Goal: Information Seeking & Learning: Check status

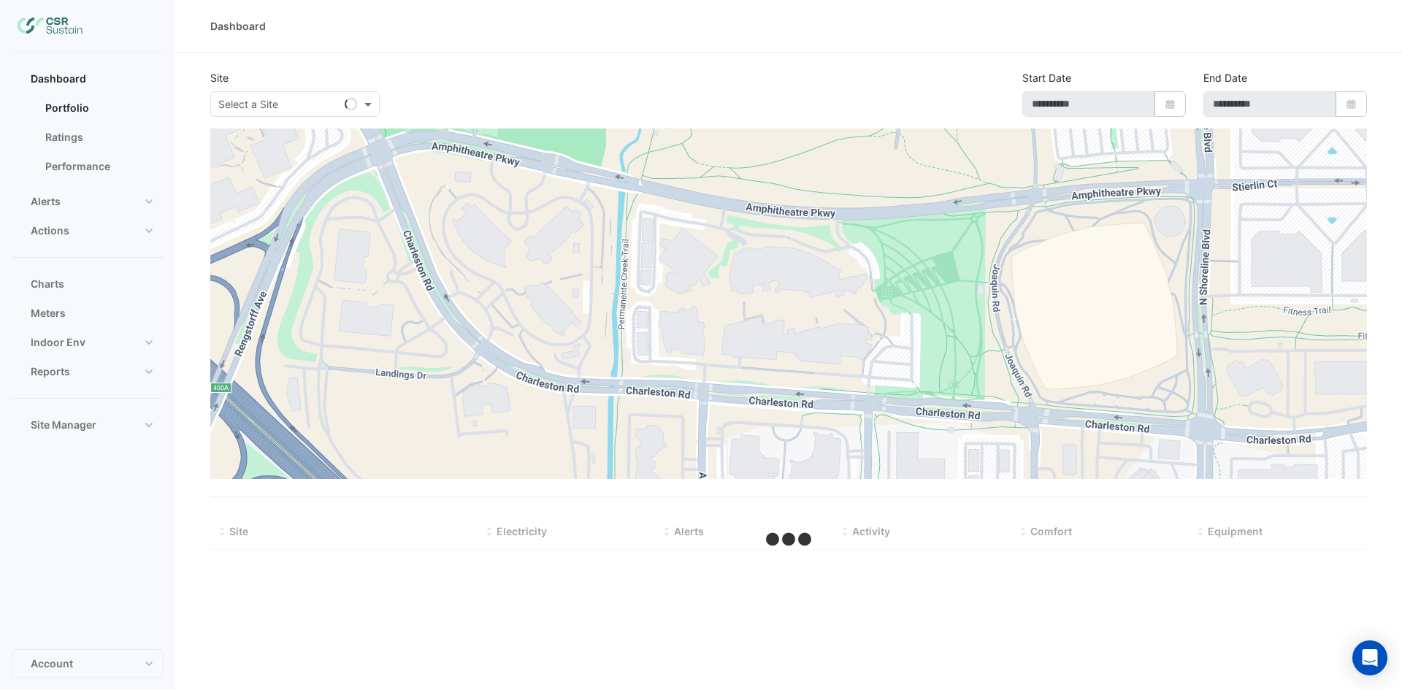
type input "**********"
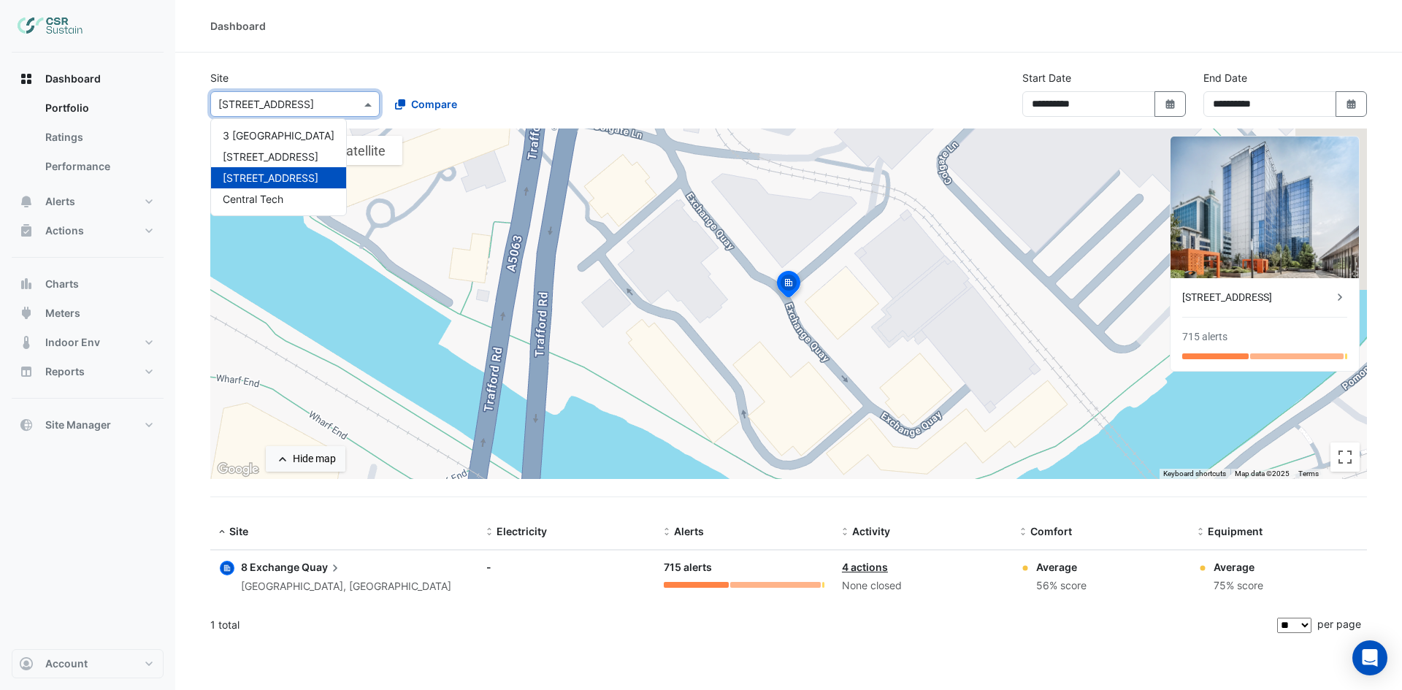
click at [316, 102] on input "text" at bounding box center [280, 104] width 124 height 15
click at [264, 198] on span "Central Tech" at bounding box center [253, 199] width 61 height 12
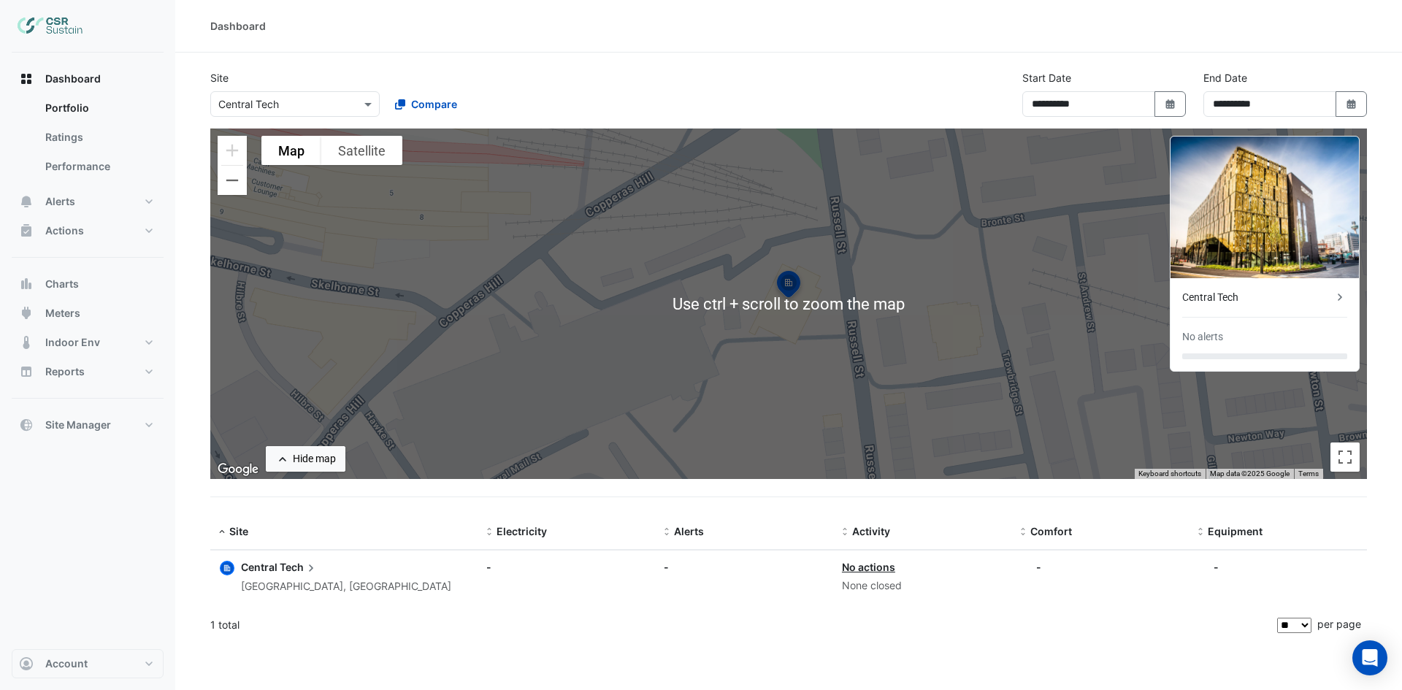
click at [1257, 302] on div "Central Tech" at bounding box center [1257, 297] width 150 height 15
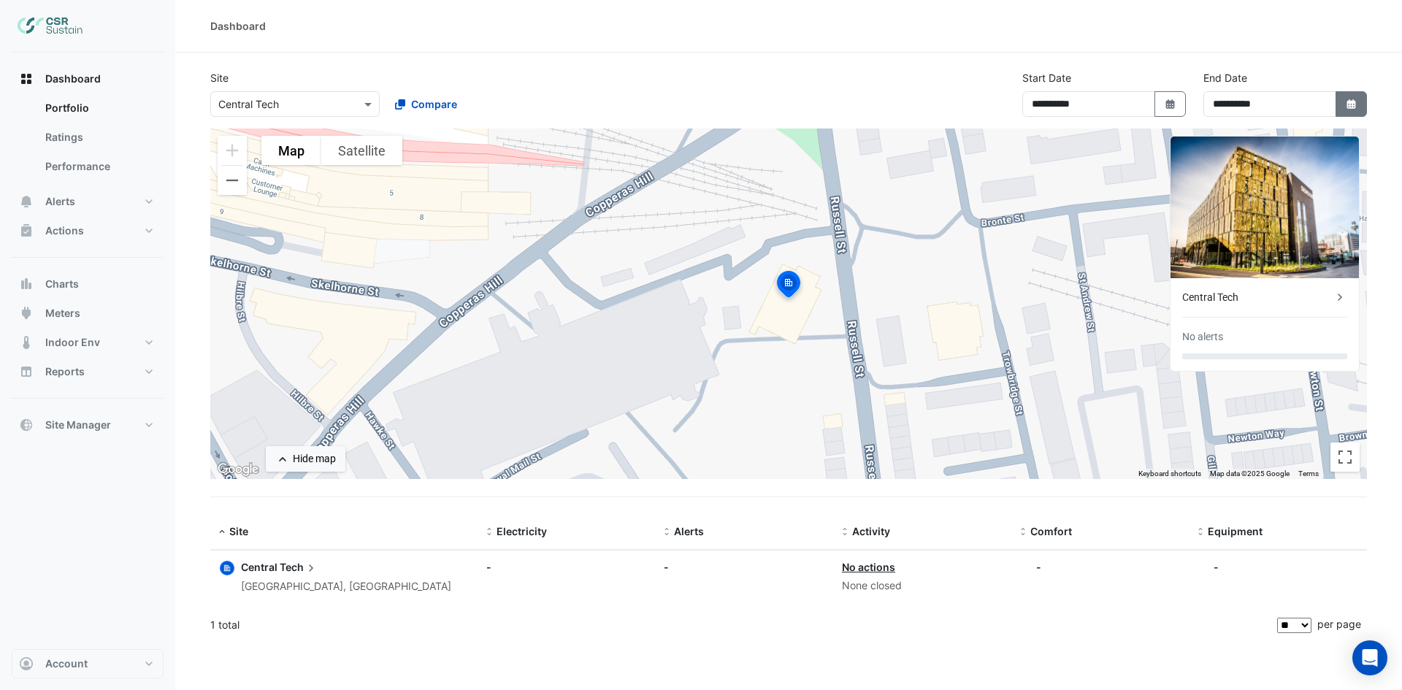
click at [1354, 109] on icon "Select Date" at bounding box center [1351, 104] width 13 height 10
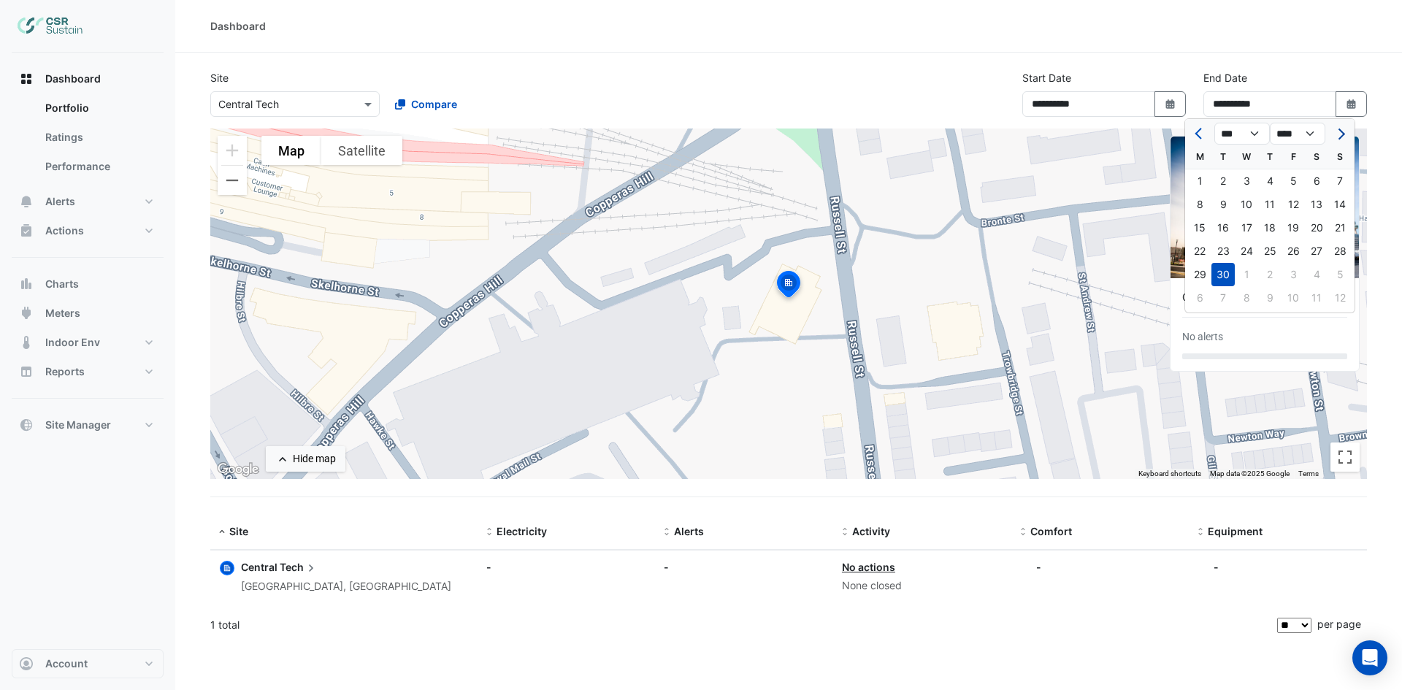
click at [1339, 132] on span "Next month" at bounding box center [1339, 134] width 11 height 11
select select "**"
click at [1294, 272] on div "31" at bounding box center [1293, 274] width 23 height 23
type input "**********"
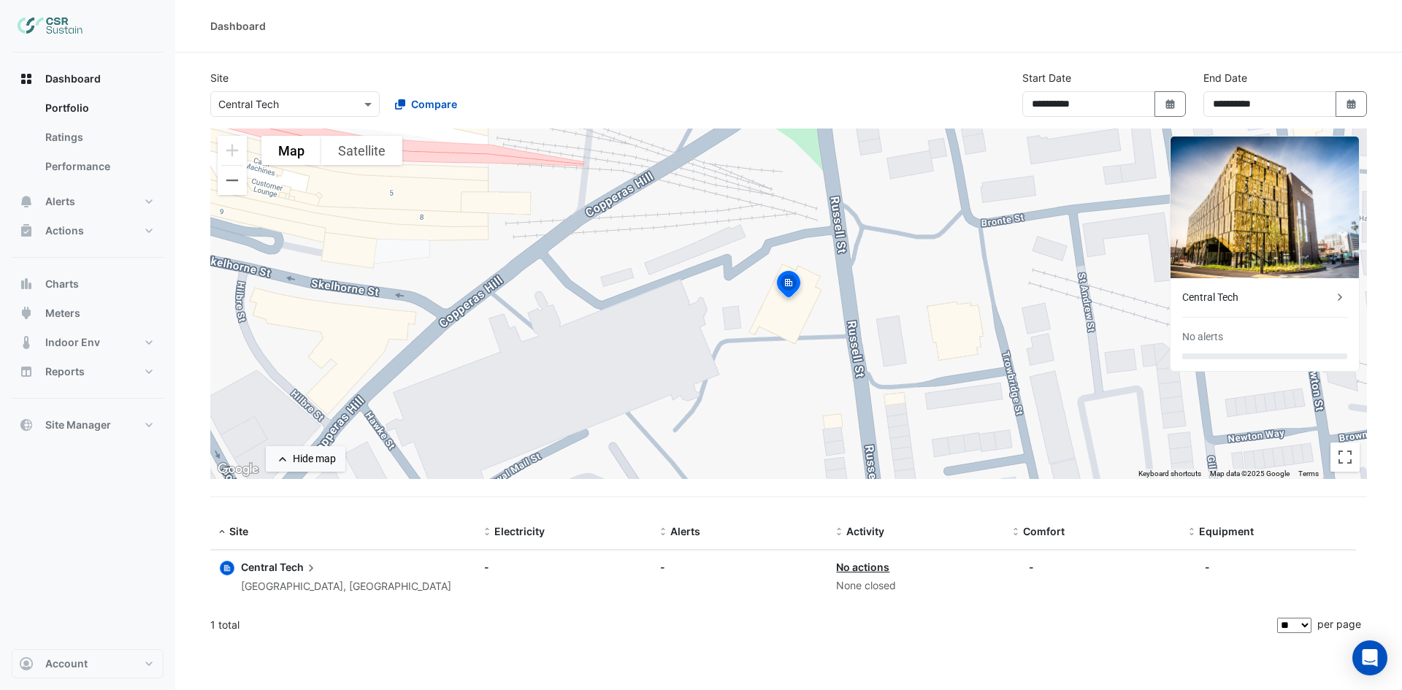
click at [1253, 313] on div "Central Tech No alerts" at bounding box center [1265, 324] width 188 height 93
click at [1275, 297] on div "Central Tech" at bounding box center [1257, 297] width 150 height 15
click at [734, 35] on ngb-offcanvas-backdrop at bounding box center [701, 345] width 1402 height 690
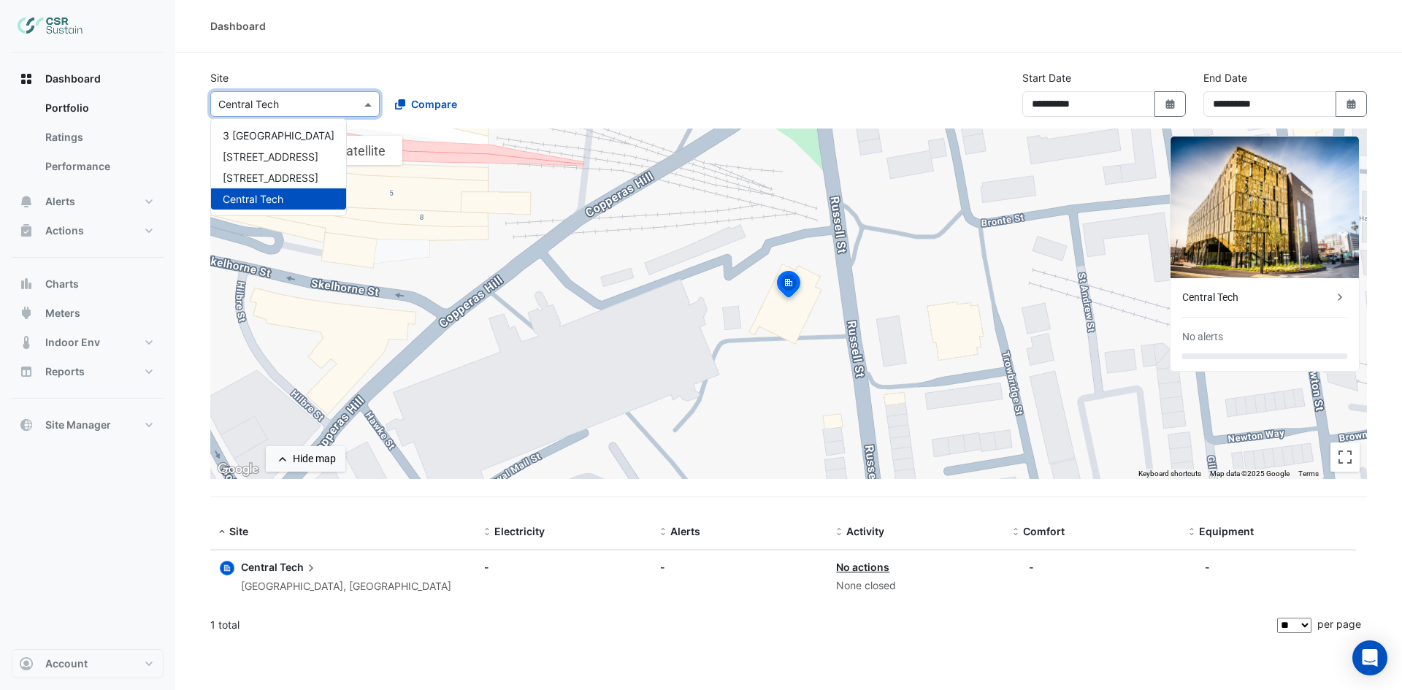
click at [290, 97] on input "text" at bounding box center [280, 104] width 124 height 15
click at [286, 169] on div "8 Exchange Quay" at bounding box center [278, 177] width 135 height 21
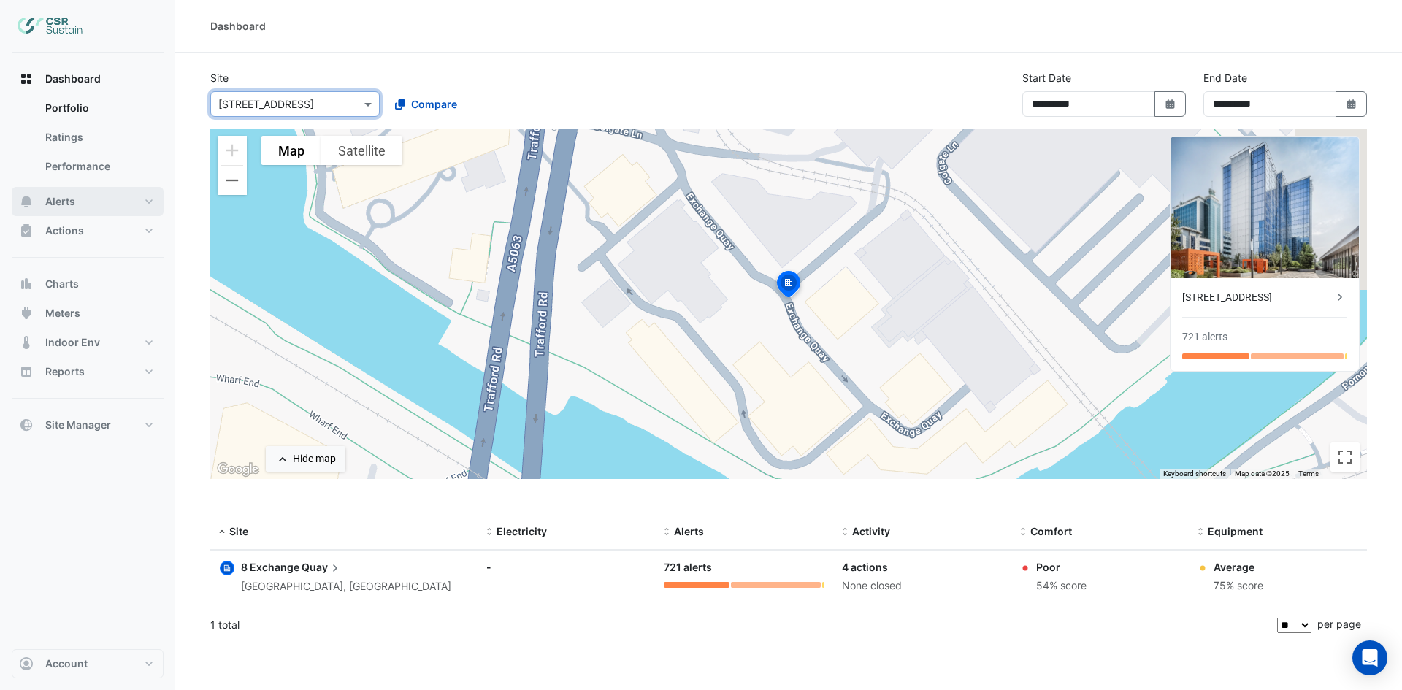
click at [78, 201] on button "Alerts" at bounding box center [88, 201] width 152 height 29
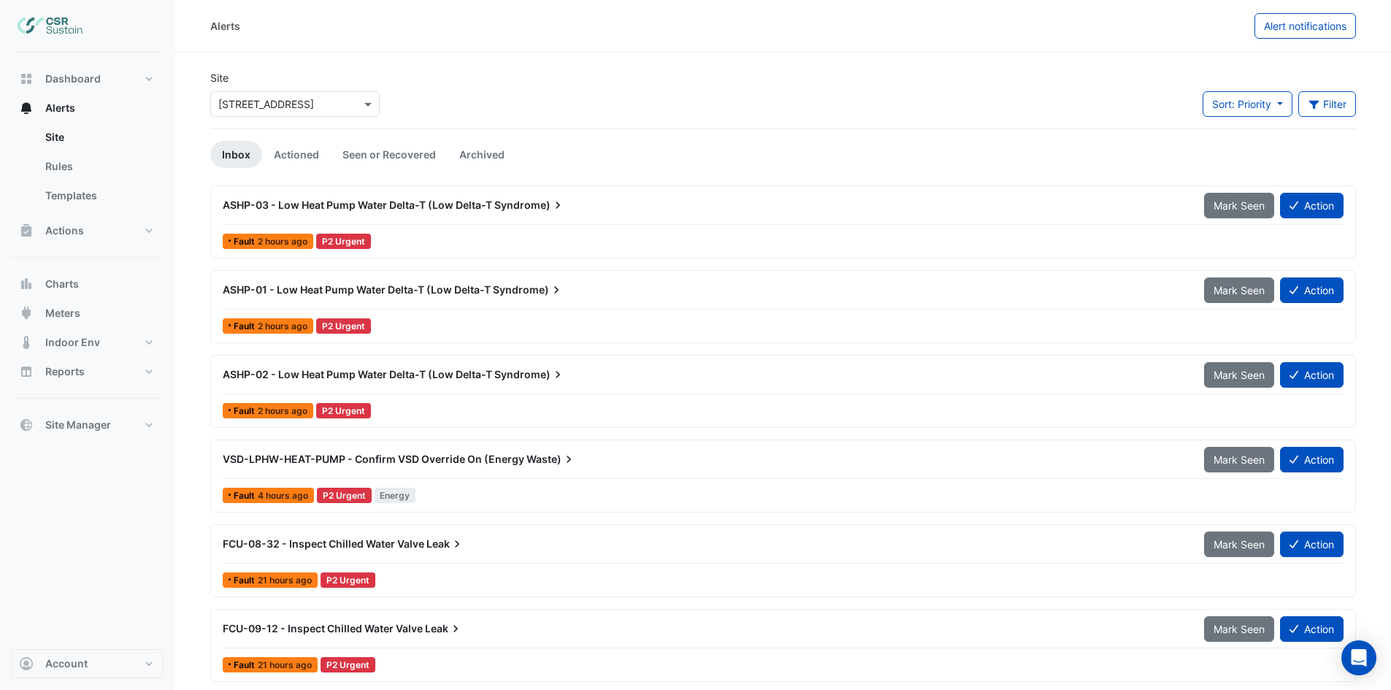
click at [378, 203] on span "ASHP-03 - Low Heat Pump Water Delta-T (Low Delta-T" at bounding box center [358, 205] width 270 height 12
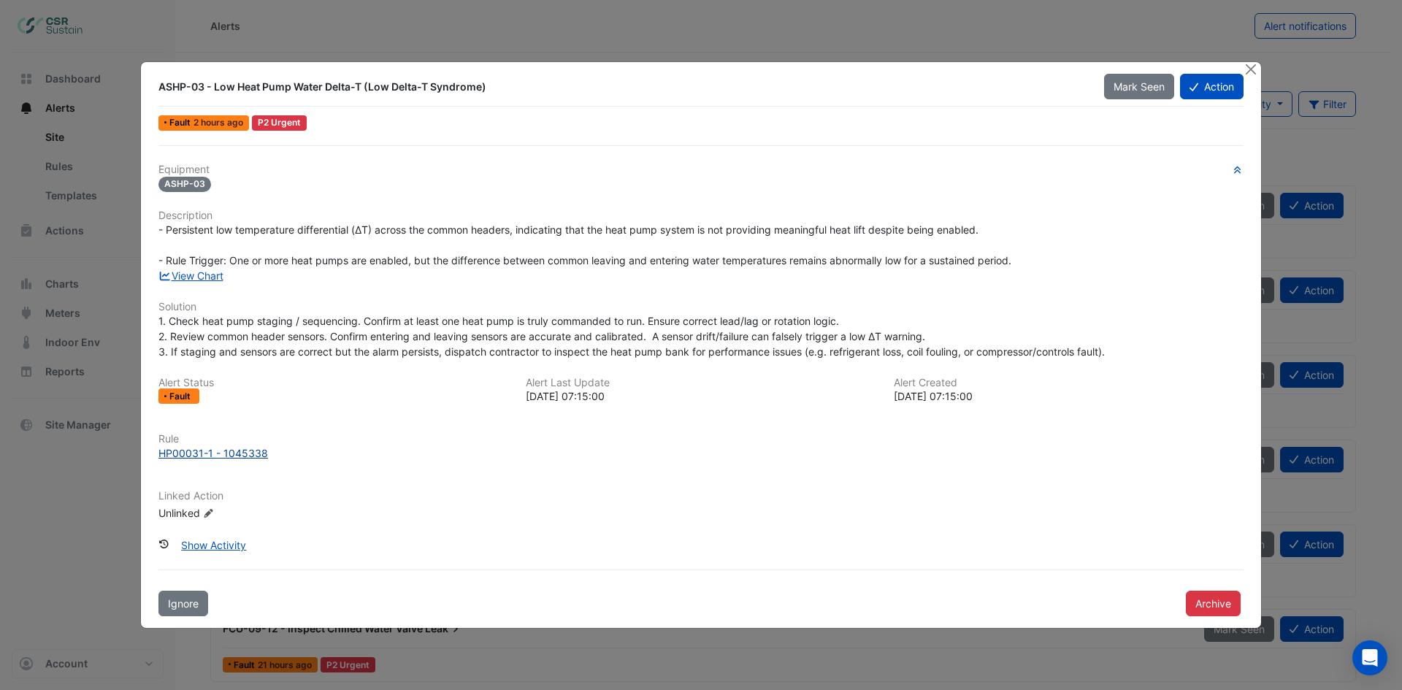
click at [229, 458] on div "HP00031-1 - 1045338" at bounding box center [213, 453] width 110 height 15
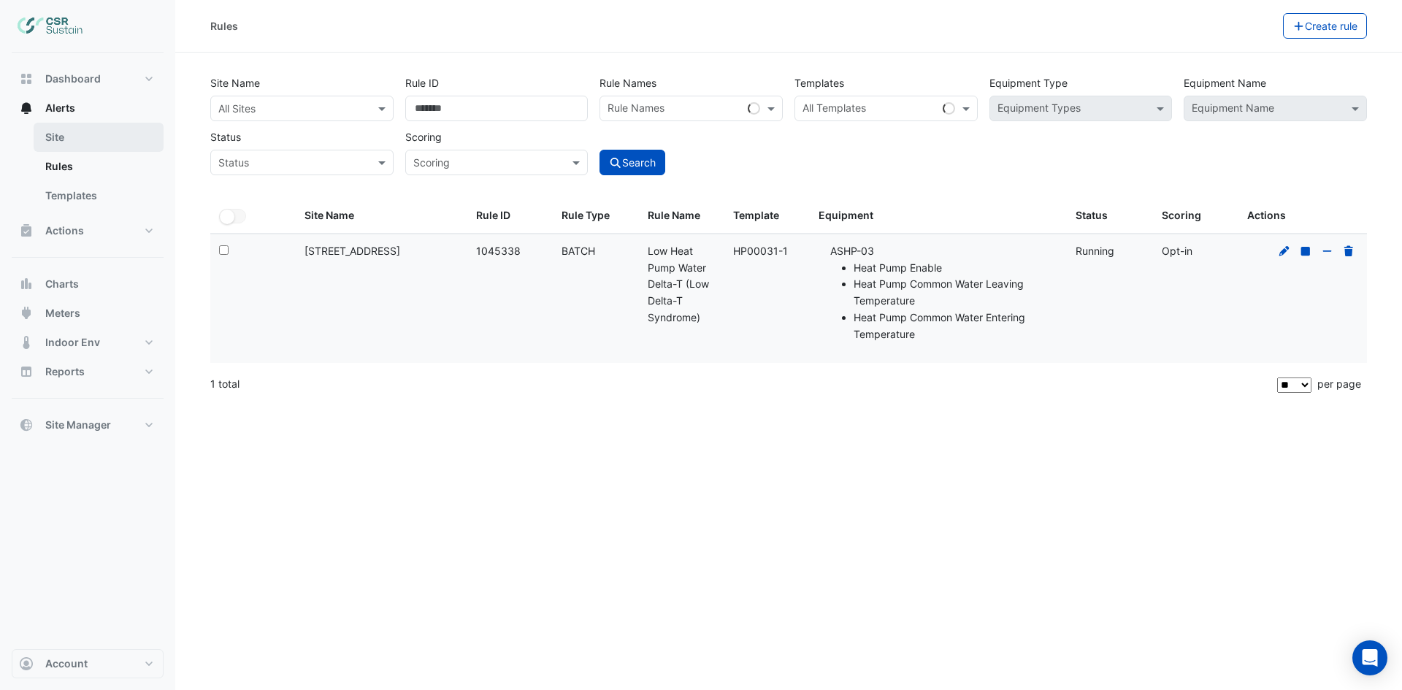
click at [51, 141] on link "Site" at bounding box center [99, 137] width 130 height 29
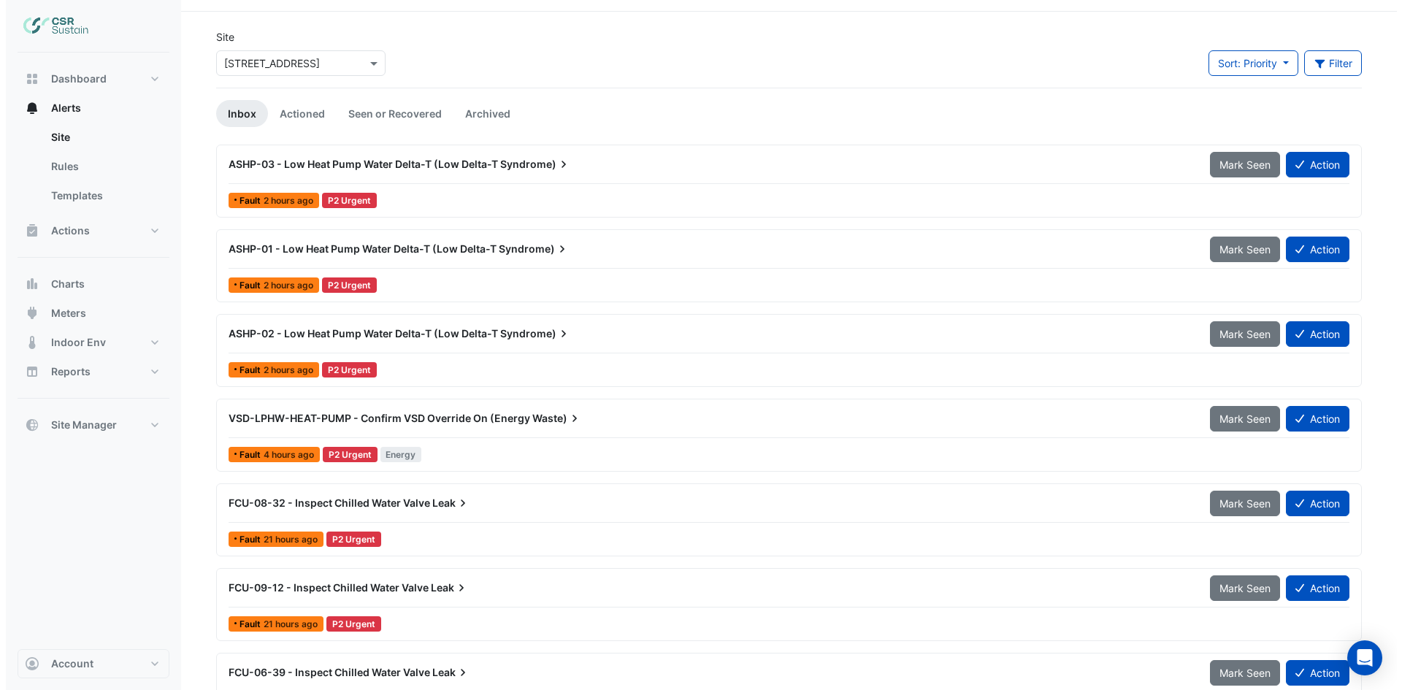
scroll to position [73, 0]
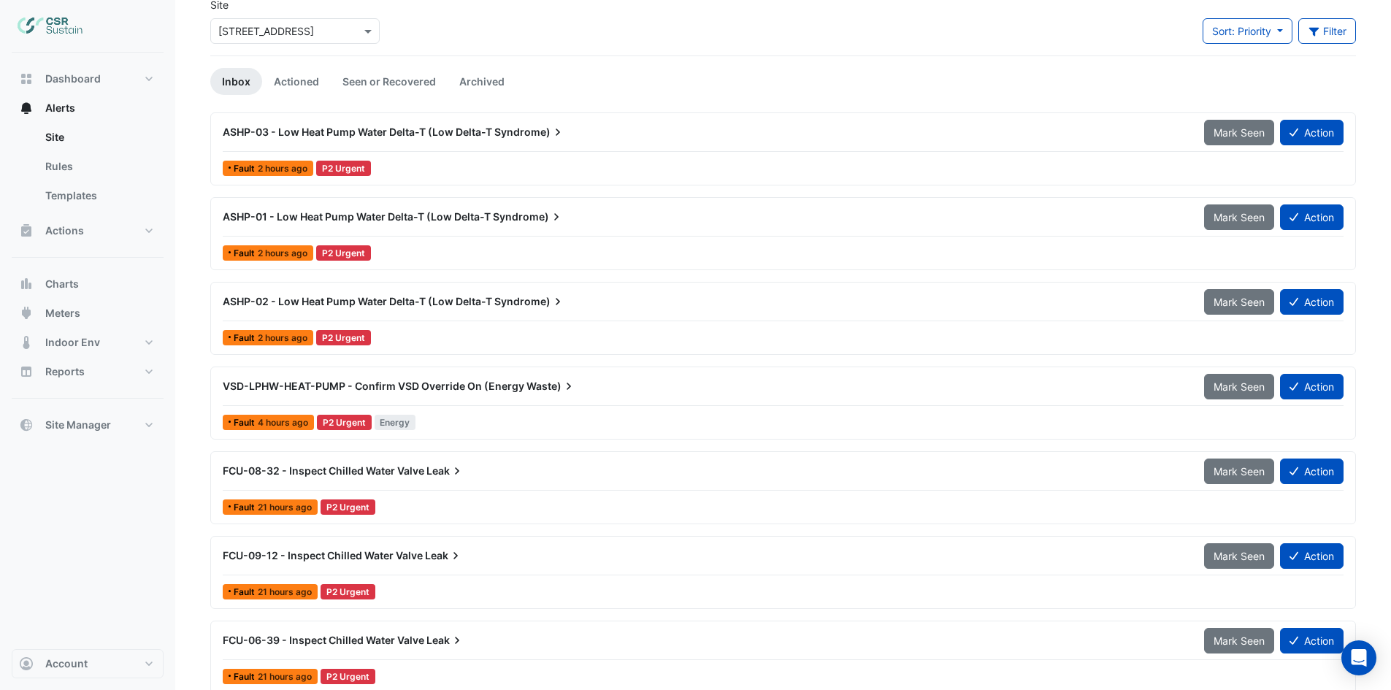
click at [527, 389] on span "Waste)" at bounding box center [552, 386] width 50 height 15
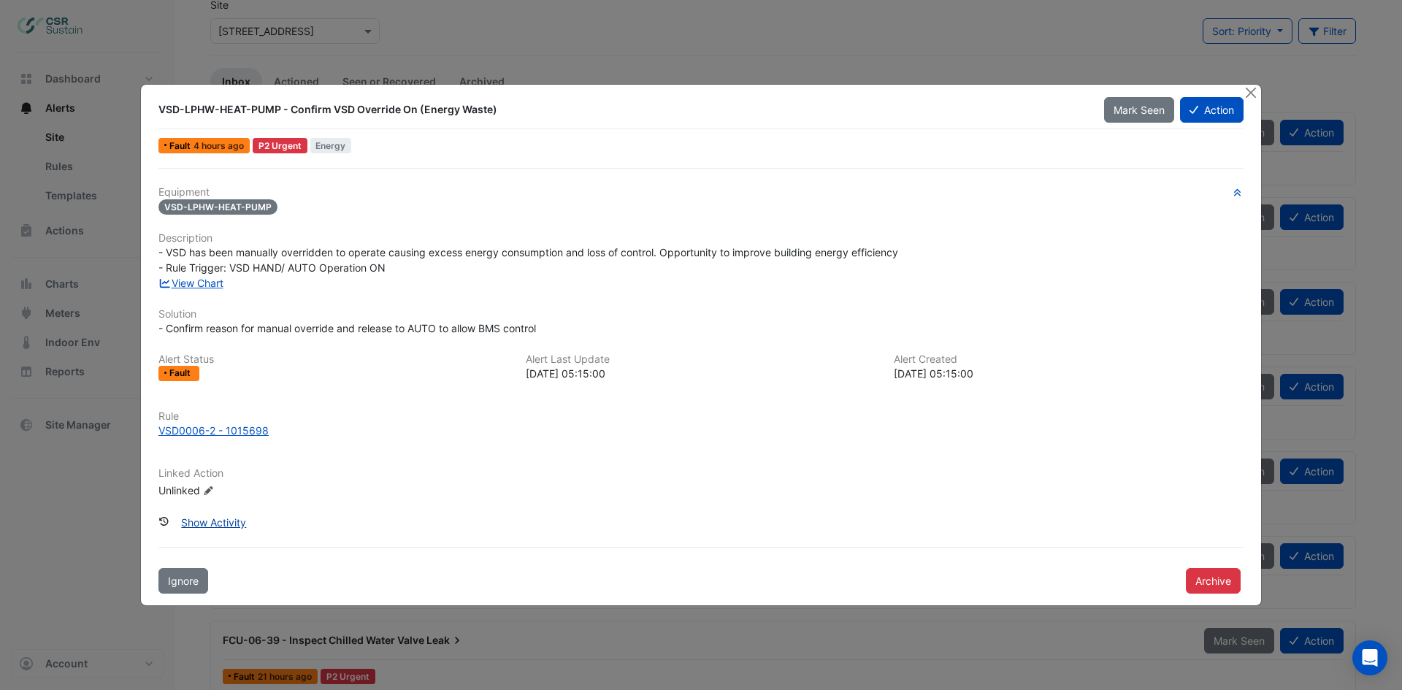
click at [223, 523] on button "Show Activity" at bounding box center [214, 523] width 84 height 26
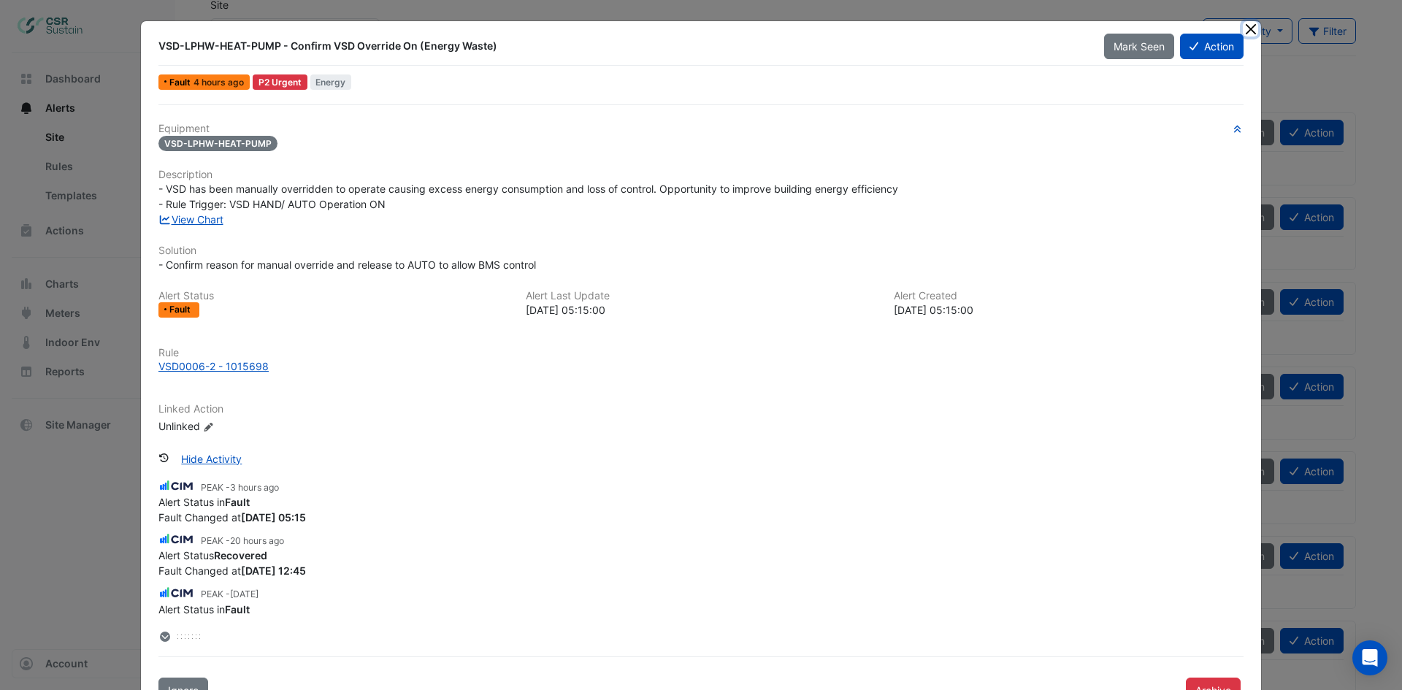
click at [1245, 31] on button "Close" at bounding box center [1250, 28] width 15 height 15
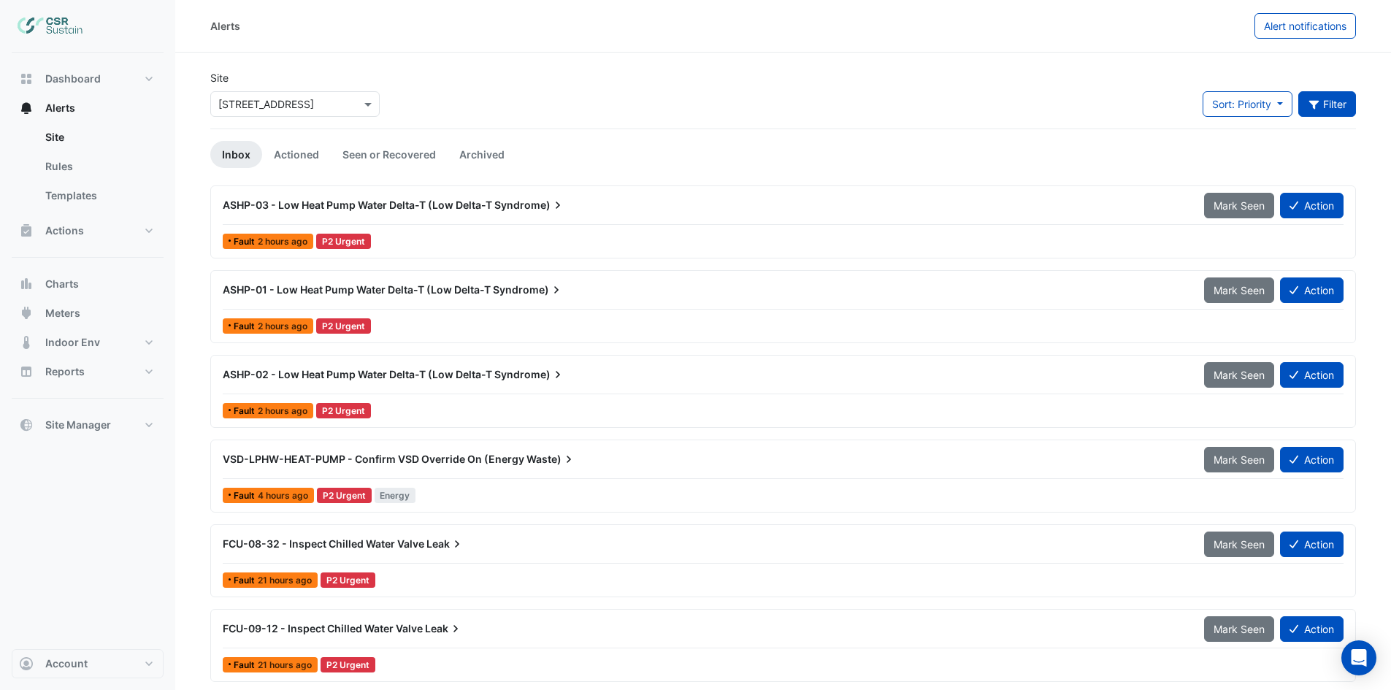
click at [1323, 97] on button "Filter" at bounding box center [1328, 104] width 58 height 26
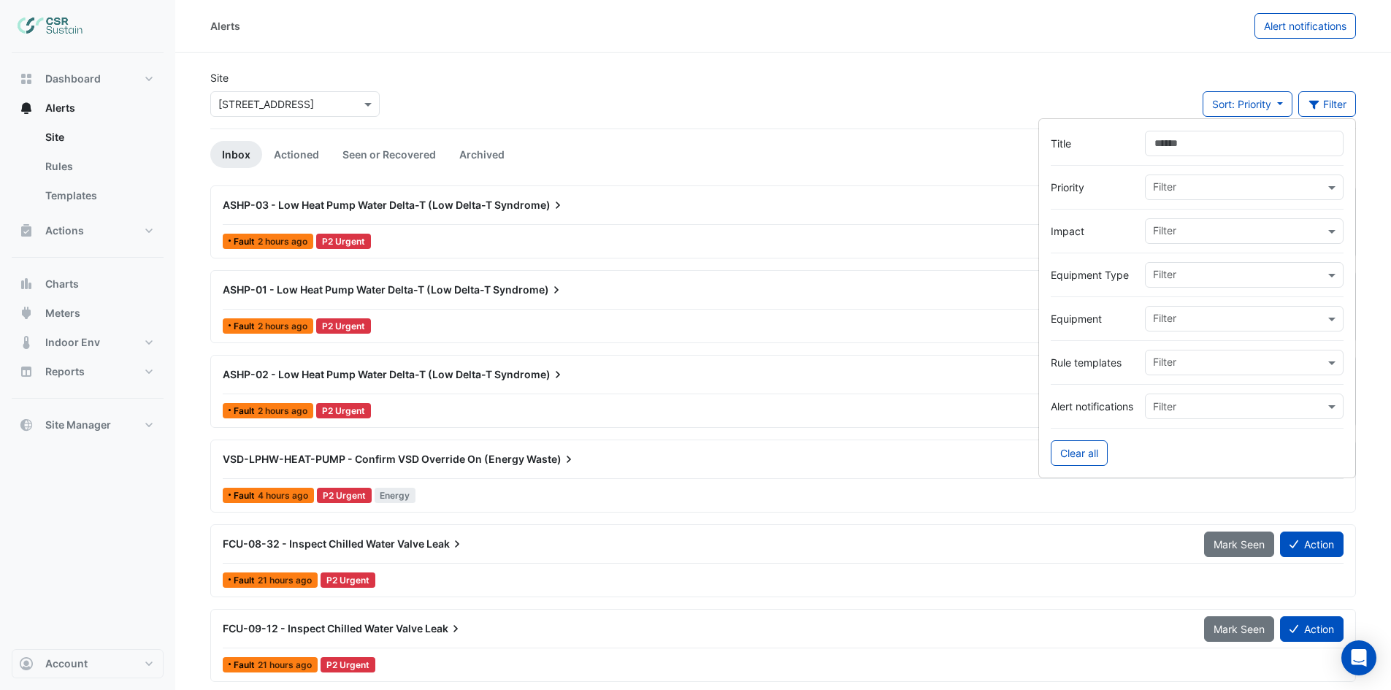
click at [1293, 240] on div at bounding box center [1238, 232] width 174 height 19
click at [1175, 286] on span "Energy" at bounding box center [1175, 284] width 34 height 12
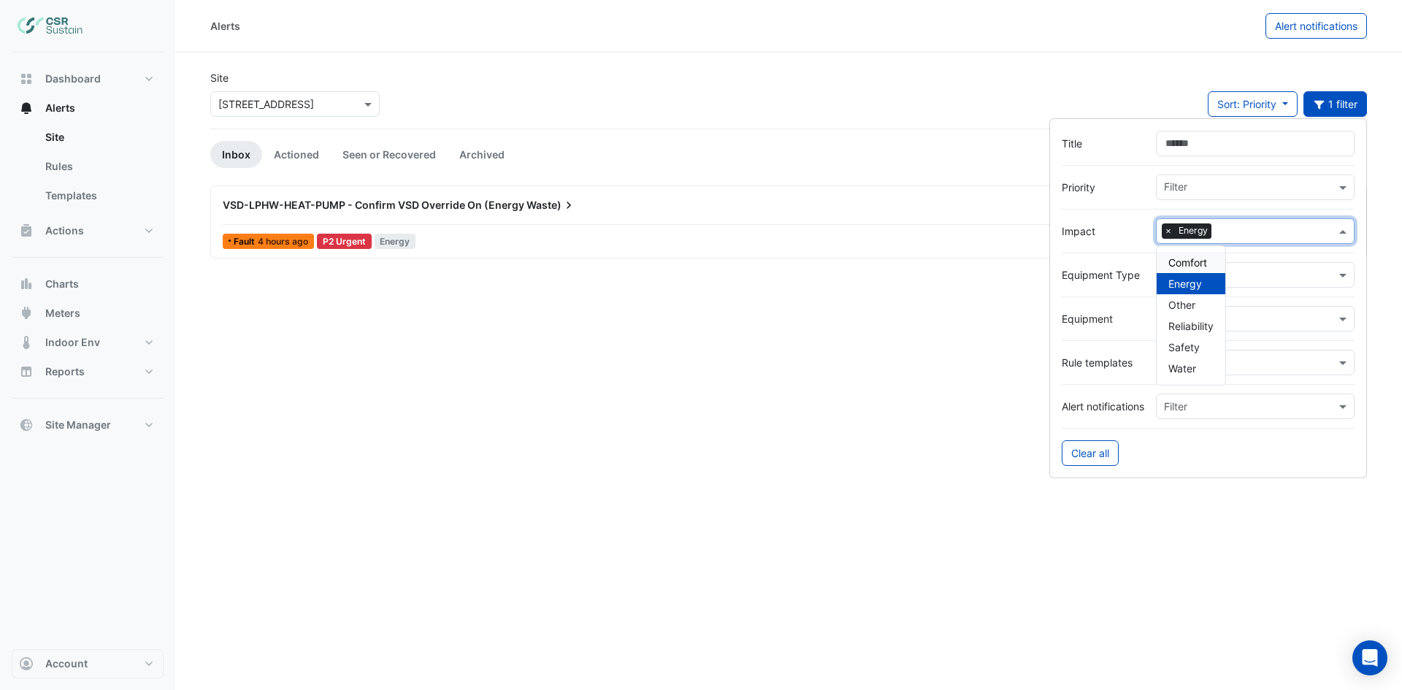
click at [790, 91] on div "Site × [STREET_ADDRESS] Sort: Priority Priority Updated 1 filter" at bounding box center [789, 99] width 1174 height 58
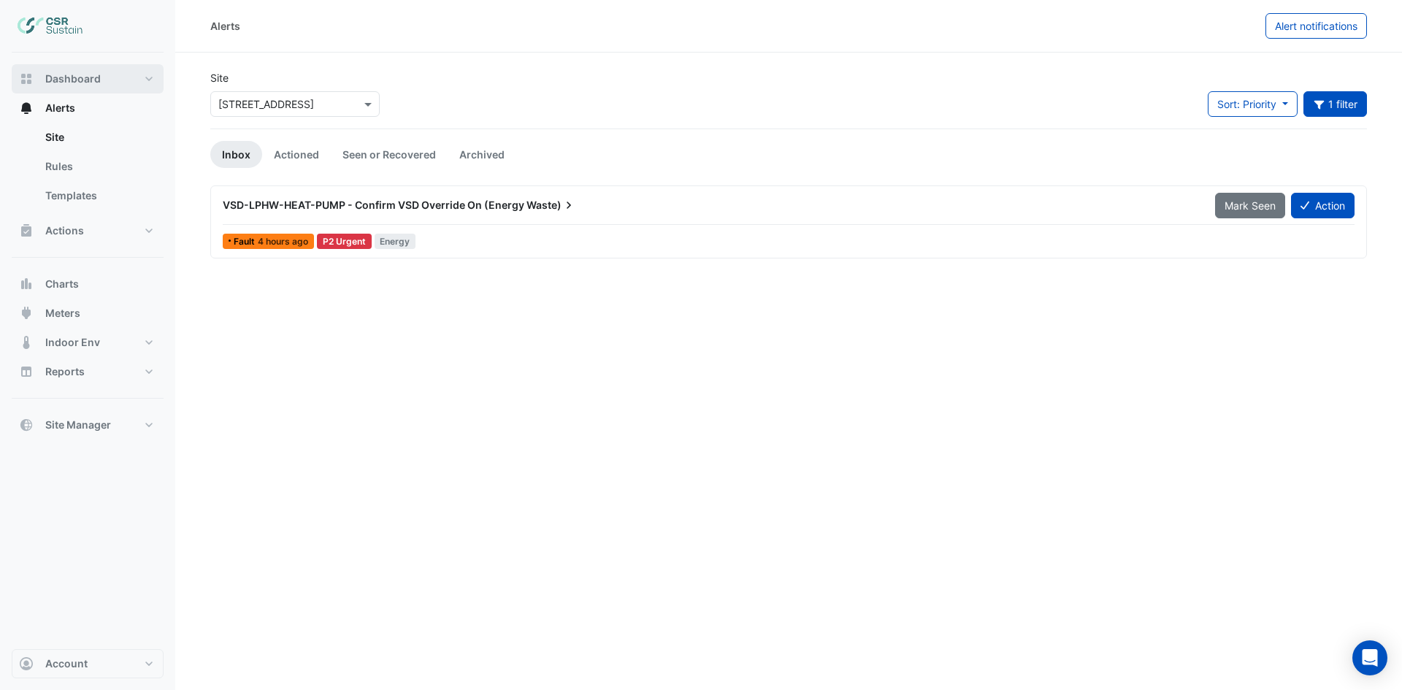
click at [55, 74] on span "Dashboard" at bounding box center [73, 79] width 56 height 15
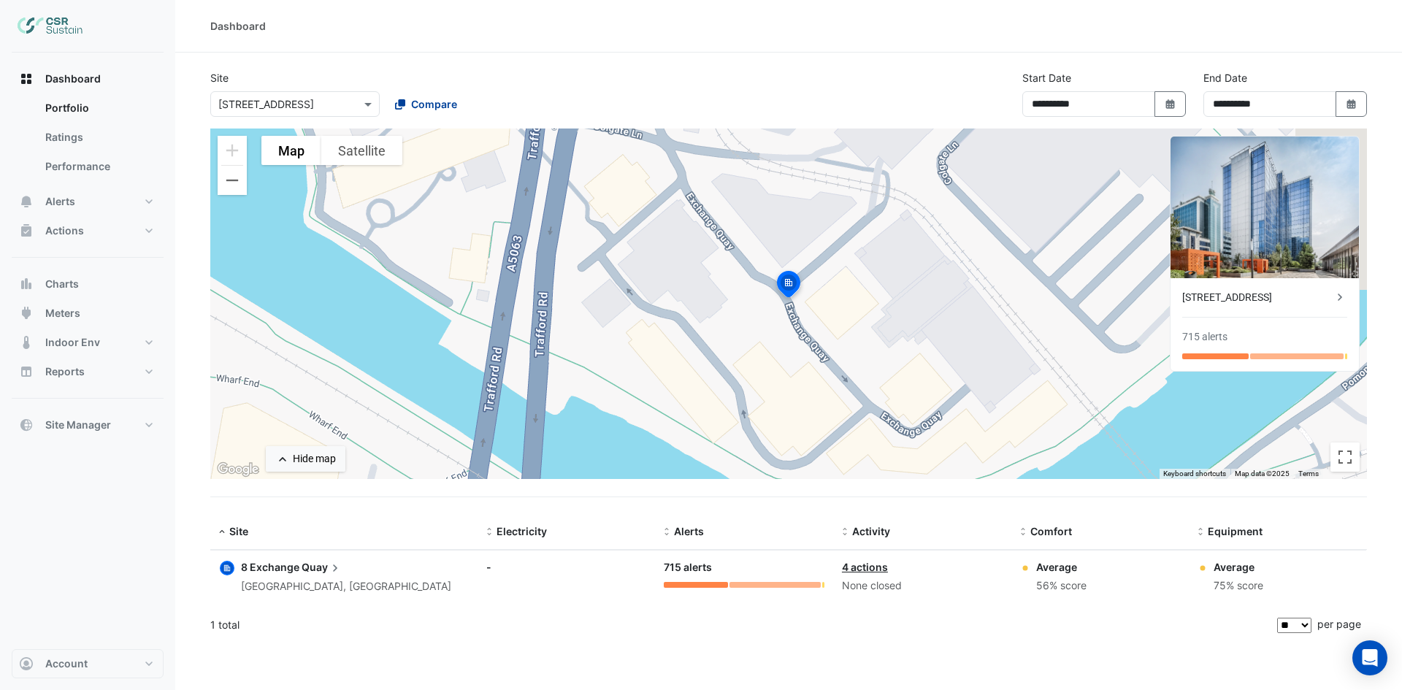
click at [407, 102] on div "Compare" at bounding box center [426, 103] width 62 height 15
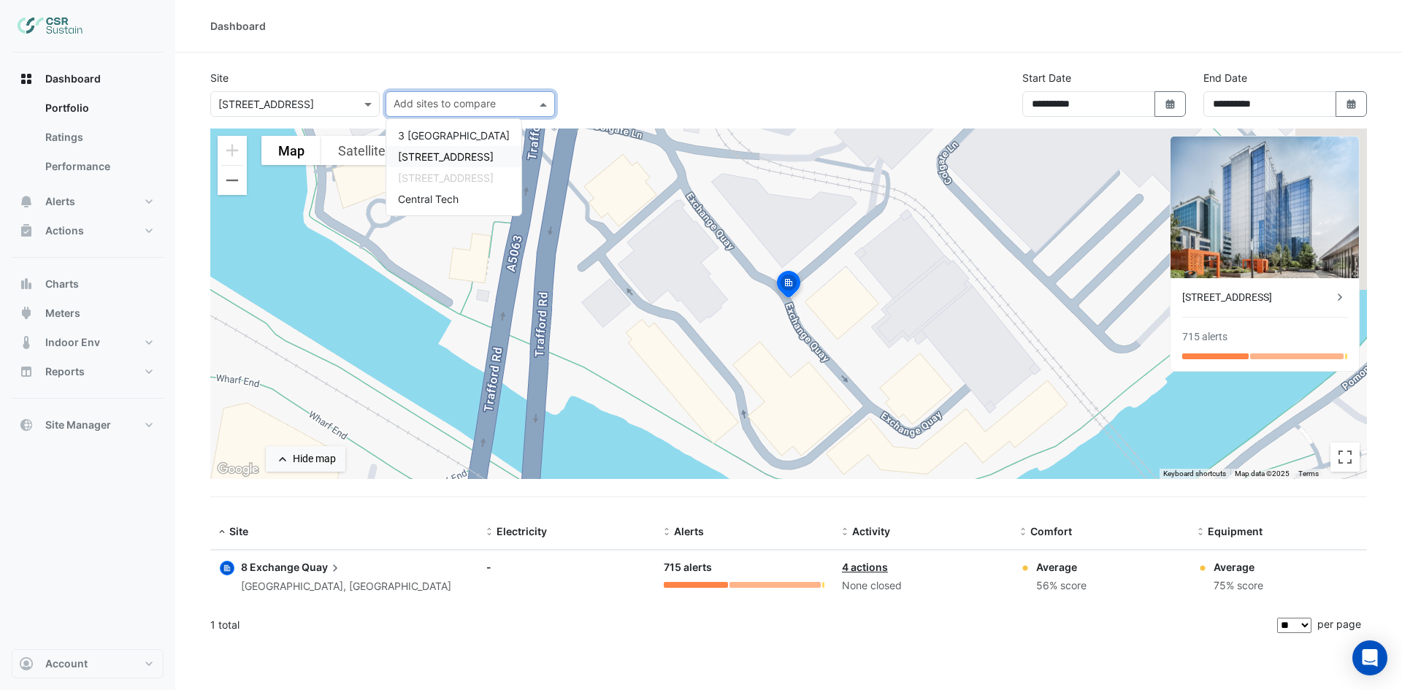
click at [429, 155] on span "[STREET_ADDRESS]" at bounding box center [446, 156] width 96 height 12
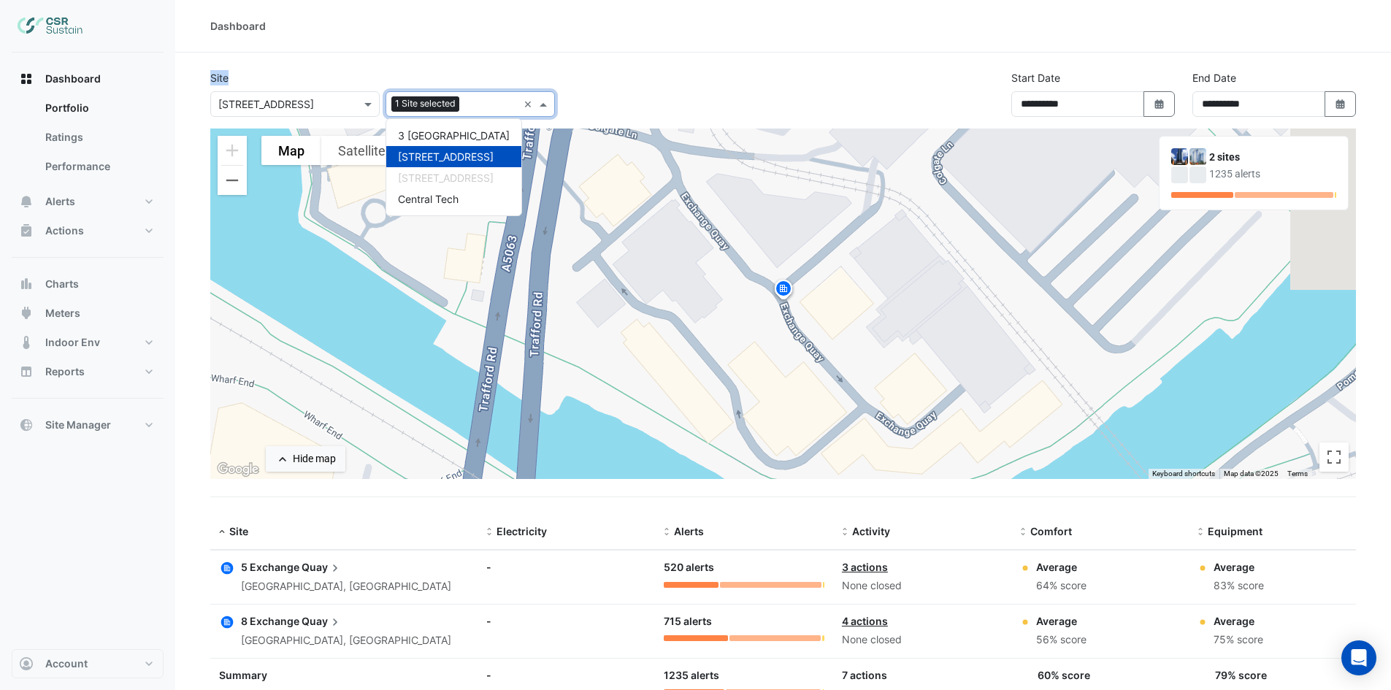
drag, startPoint x: 684, startPoint y: 88, endPoint x: 695, endPoint y: 39, distance: 50.7
click at [695, 39] on div "**********" at bounding box center [783, 372] width 1216 height 744
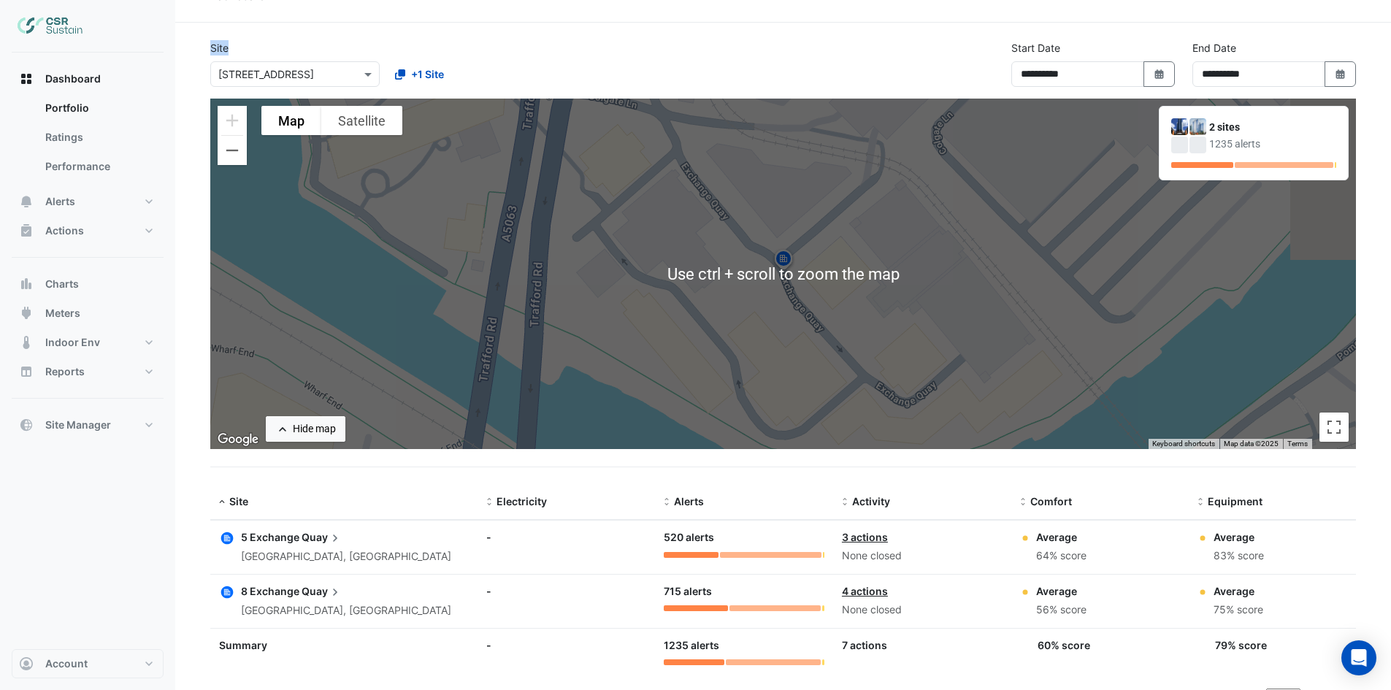
scroll to position [53, 0]
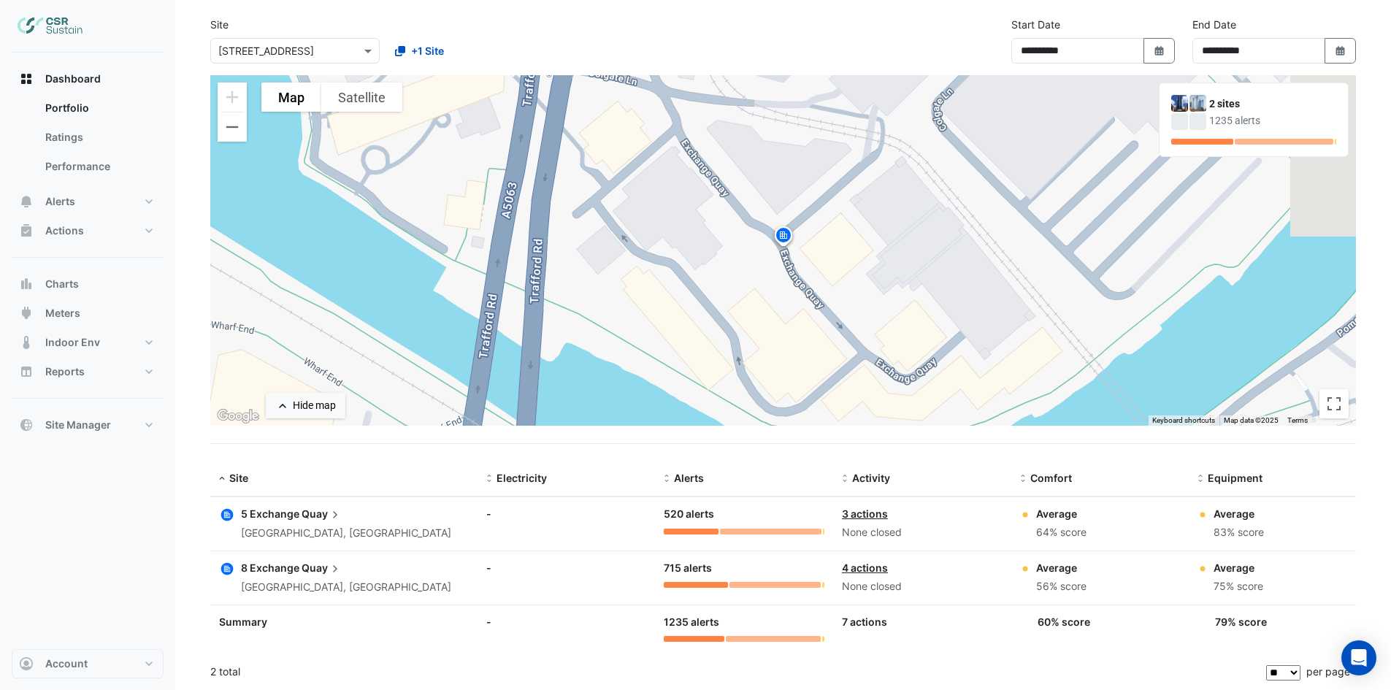
click at [307, 59] on div "× 8 Exchange Quay" at bounding box center [294, 51] width 169 height 26
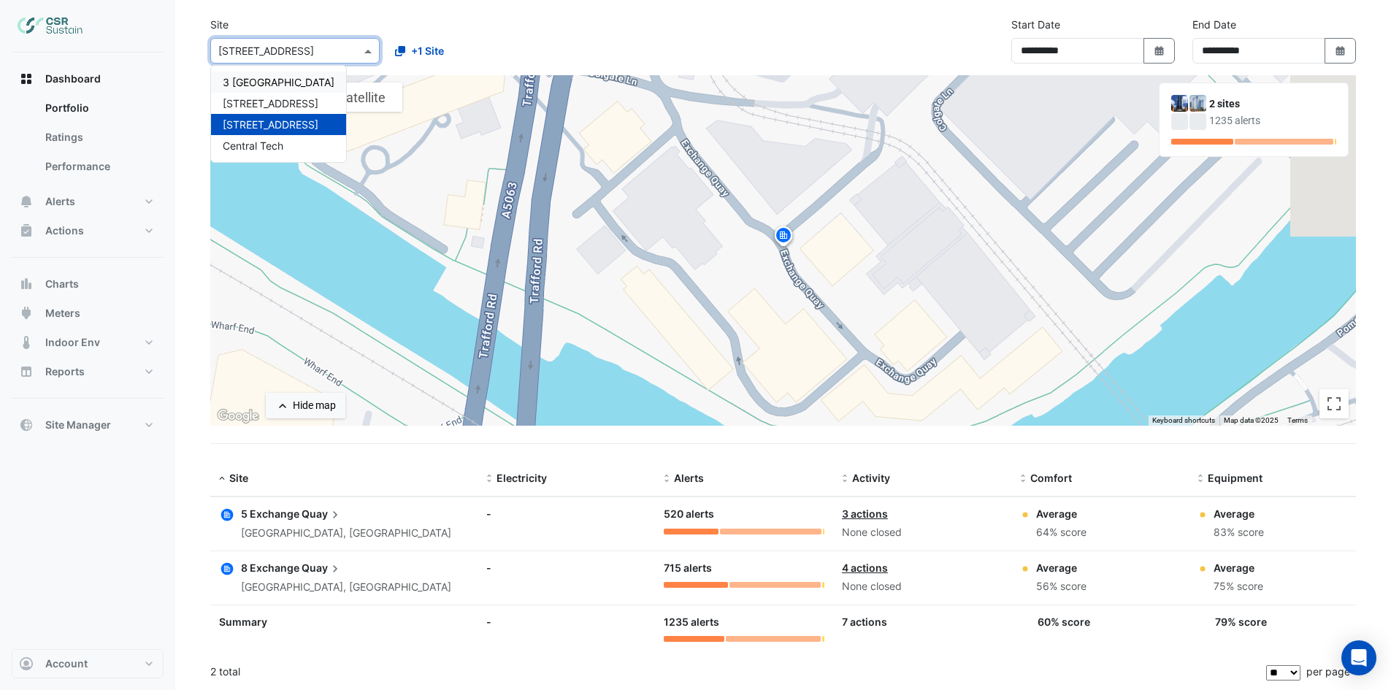
click at [260, 83] on span "3 [GEOGRAPHIC_DATA]" at bounding box center [279, 82] width 112 height 12
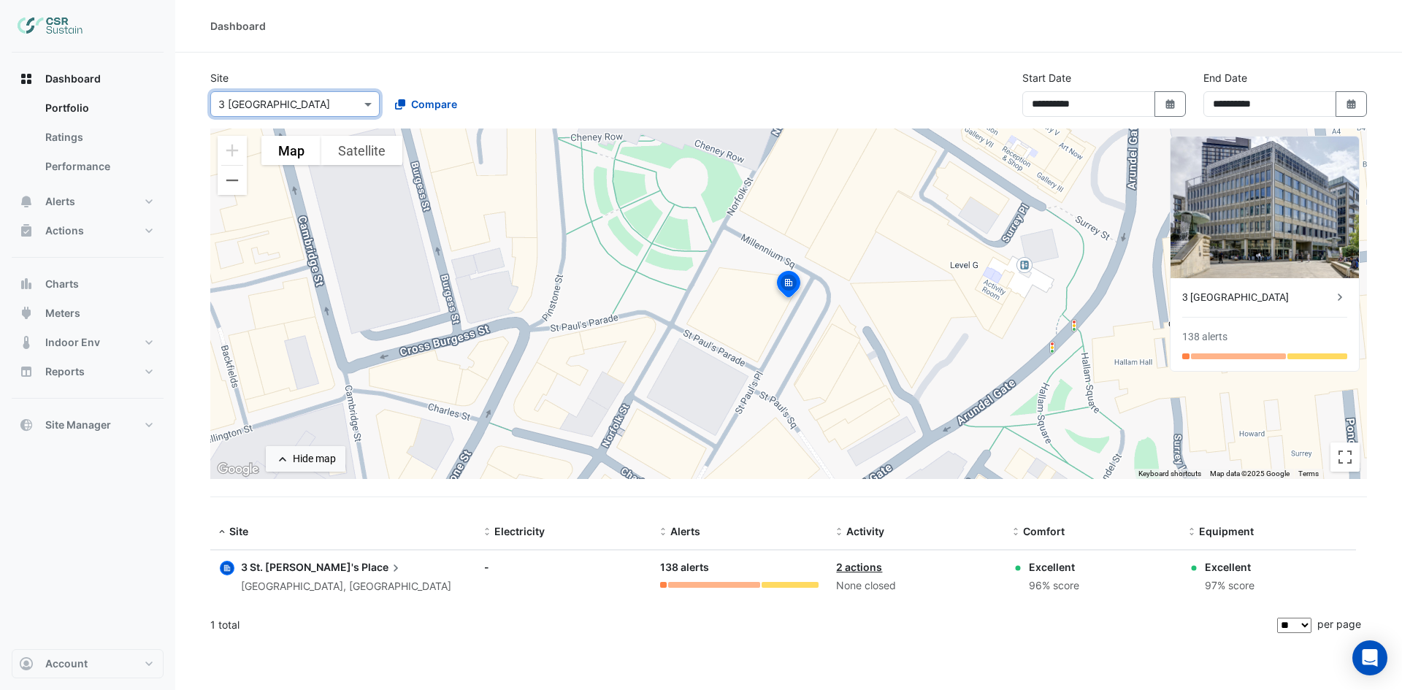
click at [1253, 297] on div "3 [GEOGRAPHIC_DATA]" at bounding box center [1257, 297] width 150 height 15
click at [874, 60] on ngb-offcanvas-backdrop at bounding box center [701, 345] width 1402 height 690
click at [862, 257] on div "**********" at bounding box center [788, 345] width 1227 height 690
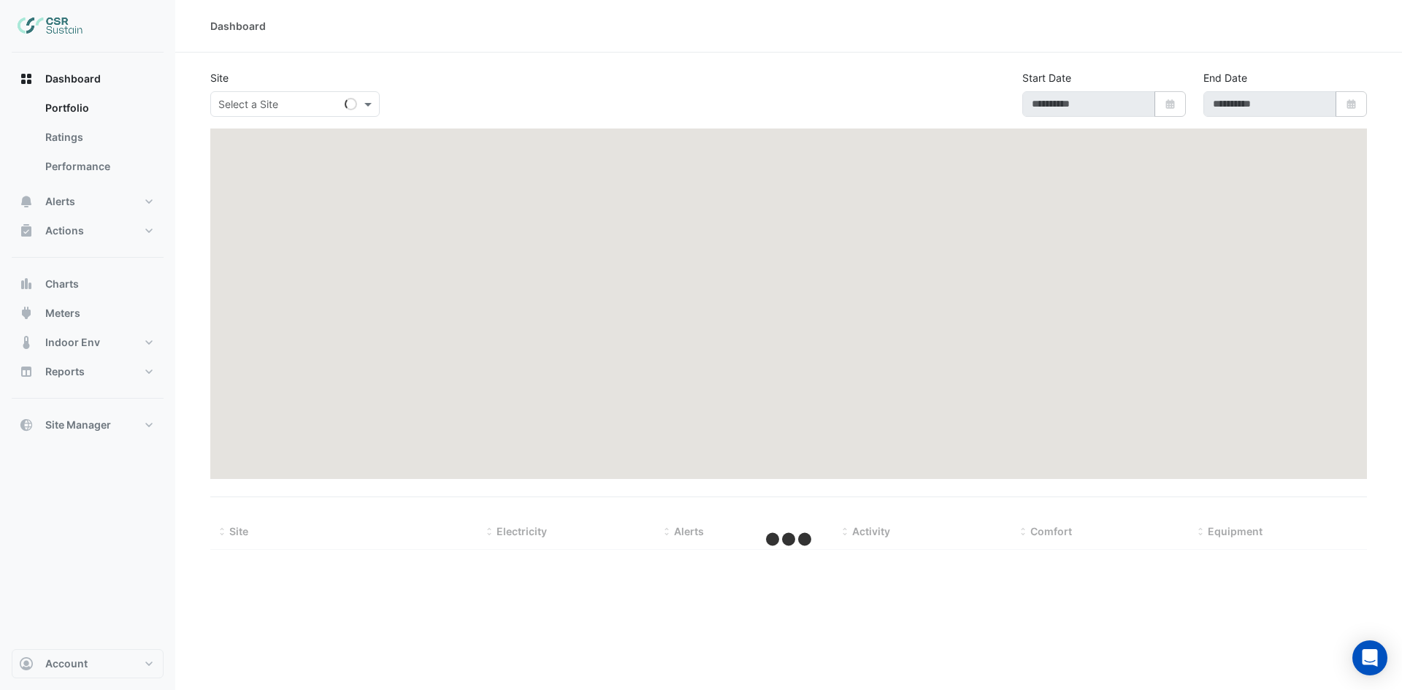
type input "**********"
